Goal: Transaction & Acquisition: Purchase product/service

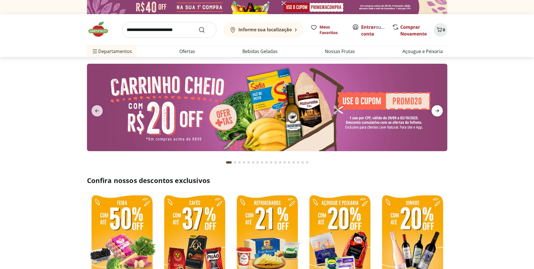
click at [437, 109] on icon "next" at bounding box center [437, 110] width 7 height 7
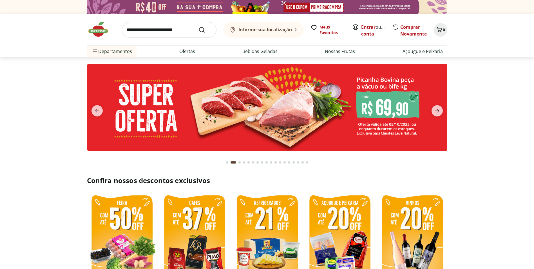
click at [254, 92] on img at bounding box center [267, 107] width 361 height 87
select select "**********"
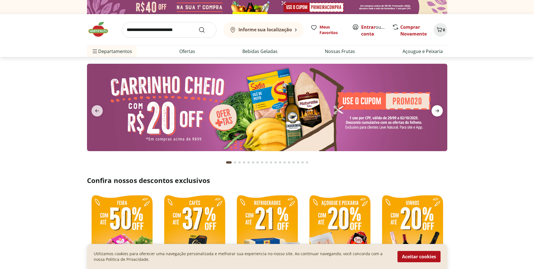
click at [436, 112] on icon "next" at bounding box center [437, 110] width 7 height 7
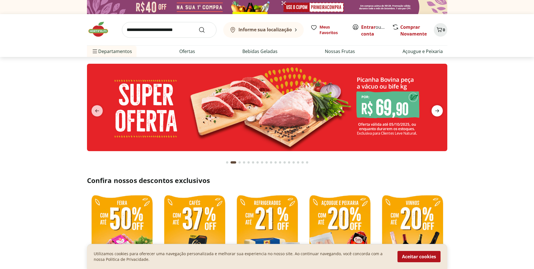
click at [436, 112] on icon "next" at bounding box center [437, 110] width 7 height 7
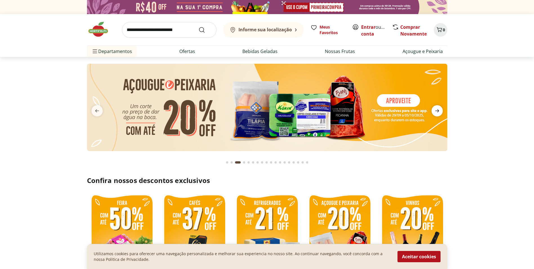
click at [436, 112] on icon "next" at bounding box center [437, 110] width 7 height 7
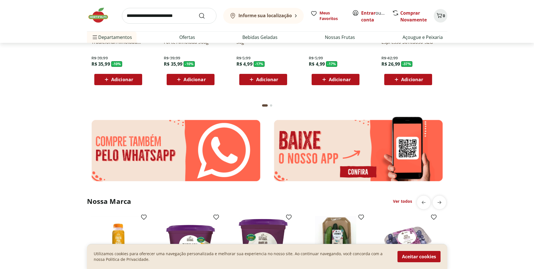
scroll to position [789, 0]
